Goal: Information Seeking & Learning: Find contact information

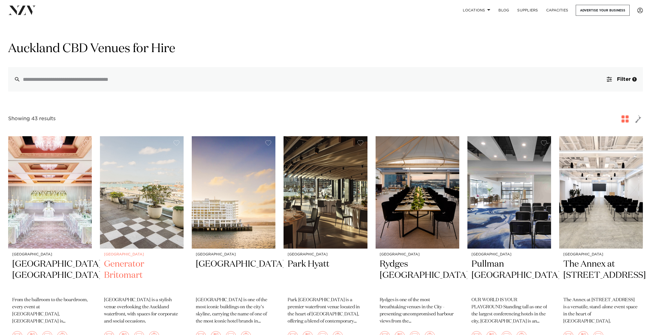
click at [150, 242] on img at bounding box center [142, 192] width 84 height 112
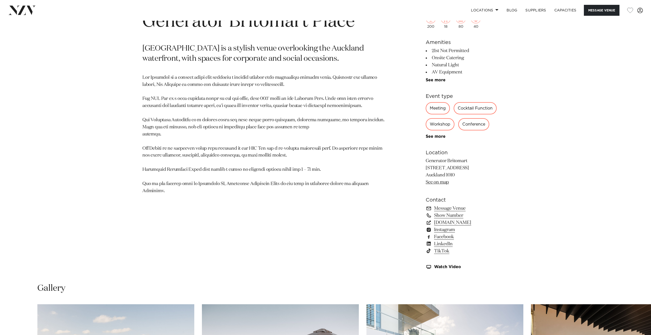
scroll to position [295, 0]
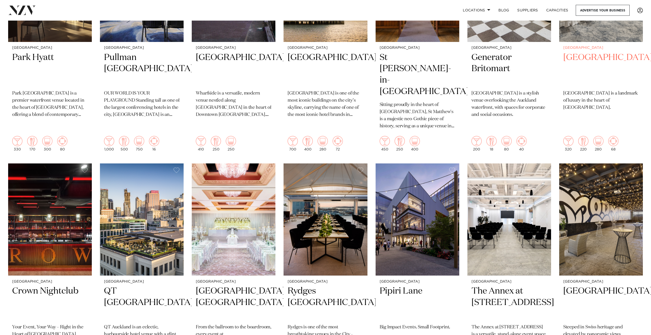
scroll to position [207, 0]
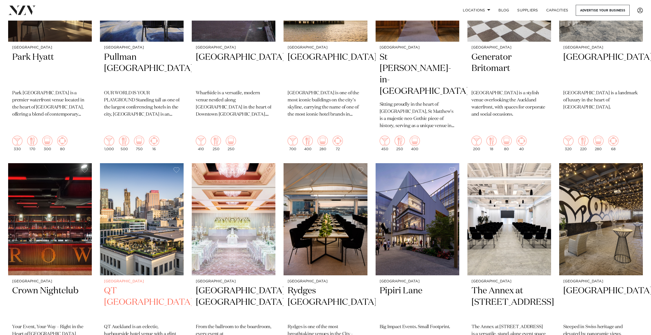
click at [164, 252] on img at bounding box center [142, 219] width 84 height 112
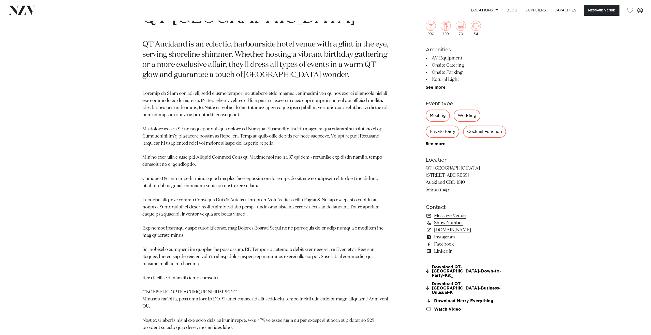
scroll to position [348, 0]
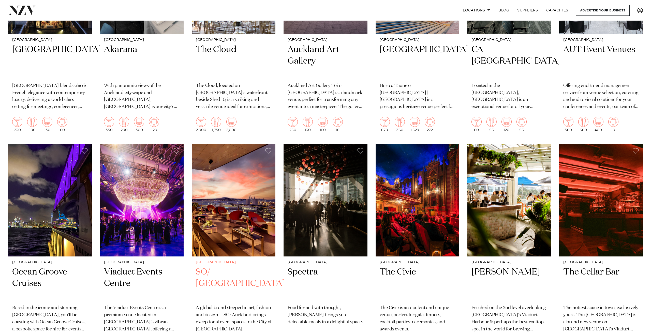
scroll to position [671, 0]
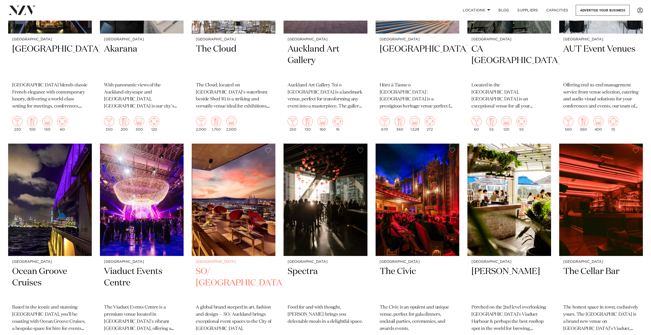
click at [247, 230] on img at bounding box center [234, 200] width 84 height 112
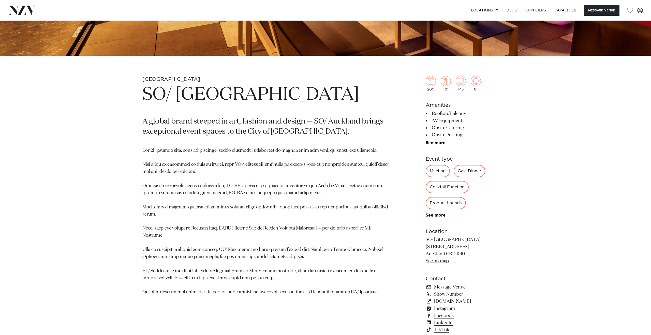
scroll to position [273, 0]
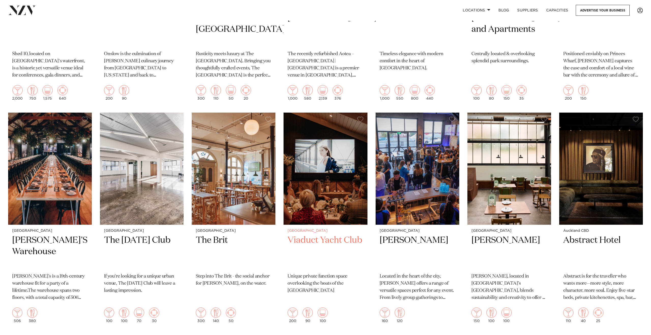
scroll to position [1148, 0]
click at [329, 202] on img at bounding box center [326, 168] width 84 height 112
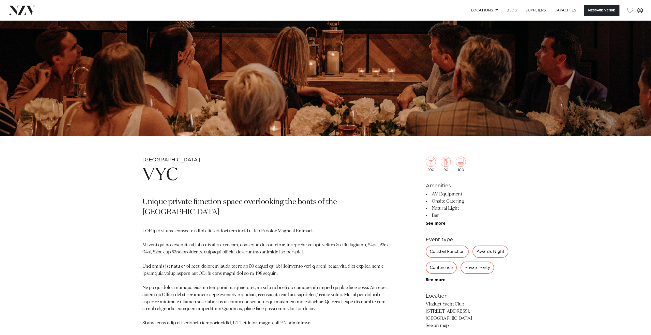
scroll to position [189, 0]
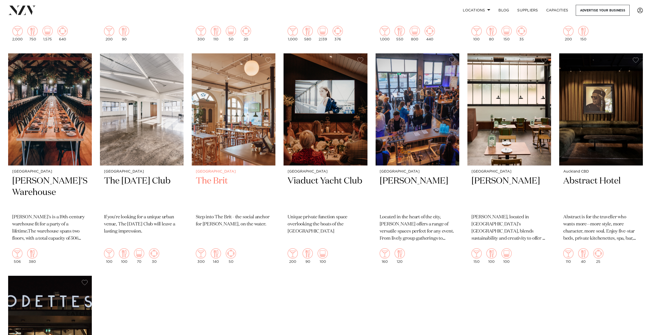
scroll to position [1206, 0]
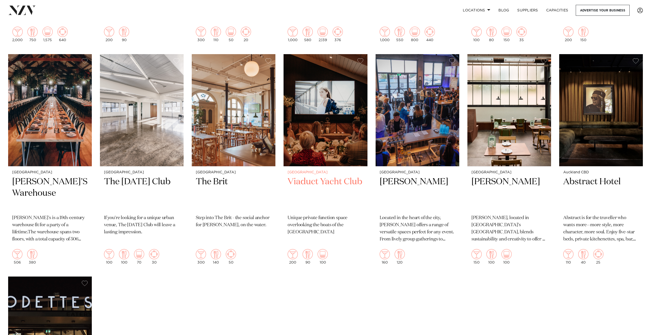
click at [312, 176] on h2 "Viaduct Yacht Club" at bounding box center [326, 193] width 76 height 34
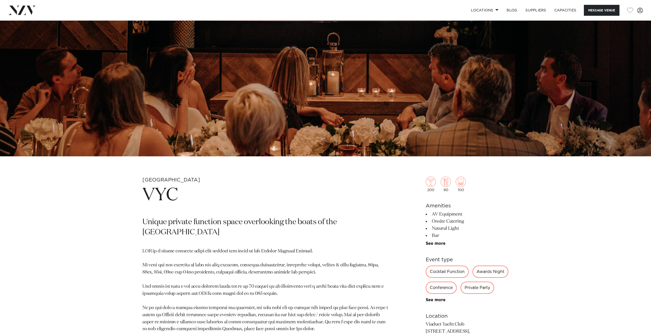
scroll to position [171, 0]
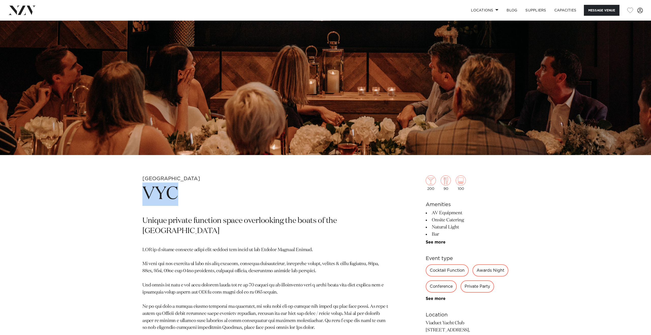
drag, startPoint x: 143, startPoint y: 195, endPoint x: 188, endPoint y: 195, distance: 45.5
click at [188, 195] on h1 "VYC" at bounding box center [265, 194] width 247 height 23
copy h1 "VYC"
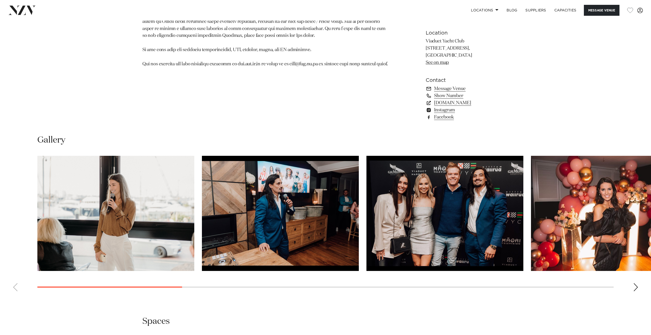
scroll to position [462, 0]
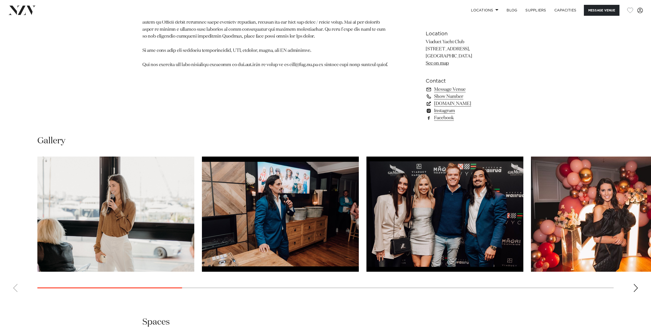
click at [451, 107] on link "www.vyc.co.nz" at bounding box center [467, 103] width 83 height 7
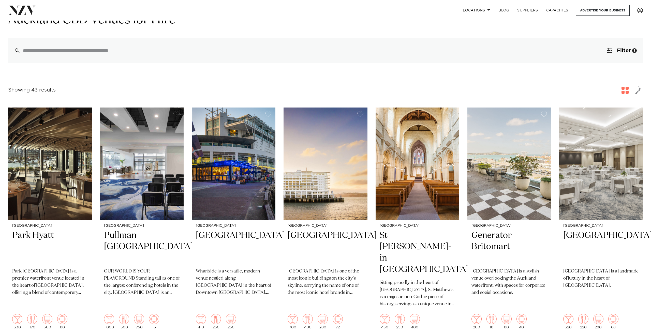
scroll to position [30, 0]
